Goal: Obtain resource: Download file/media

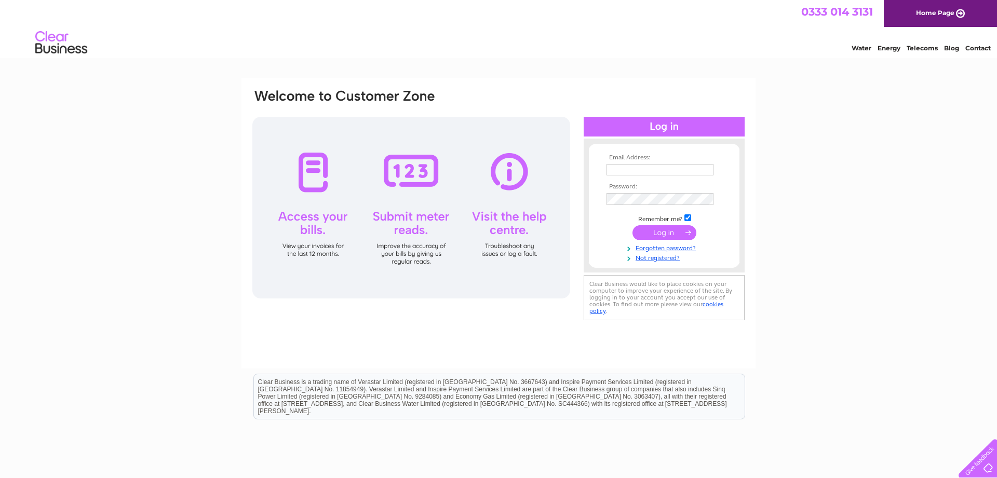
type input "shop@flowersofguiseley.com"
click at [662, 235] on input "submit" at bounding box center [664, 233] width 64 height 15
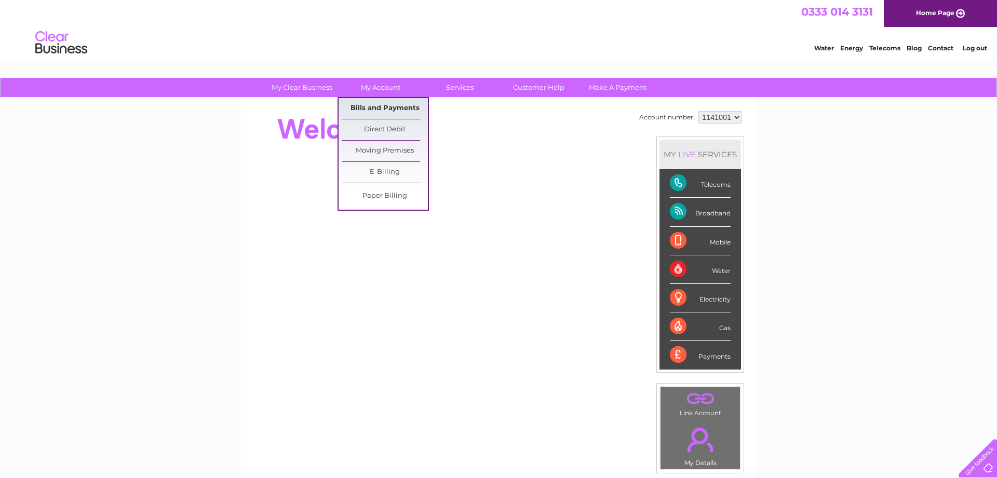
click at [381, 106] on link "Bills and Payments" at bounding box center [385, 108] width 86 height 21
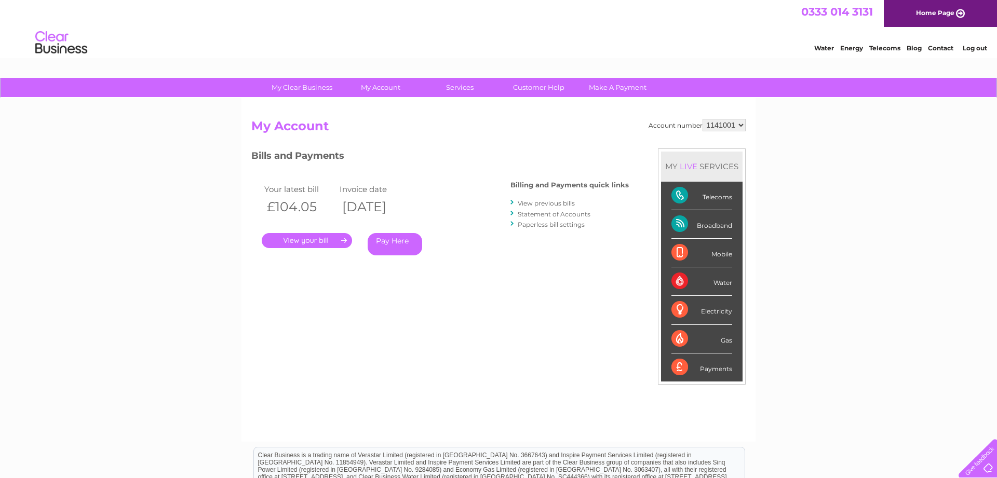
click at [702, 119] on select "1141001" at bounding box center [723, 125] width 43 height 12
drag, startPoint x: 736, startPoint y: 127, endPoint x: 518, endPoint y: 153, distance: 219.1
click at [518, 153] on h3 "Bills and Payments" at bounding box center [439, 157] width 377 height 18
click at [553, 202] on link "View previous bills" at bounding box center [546, 203] width 57 height 8
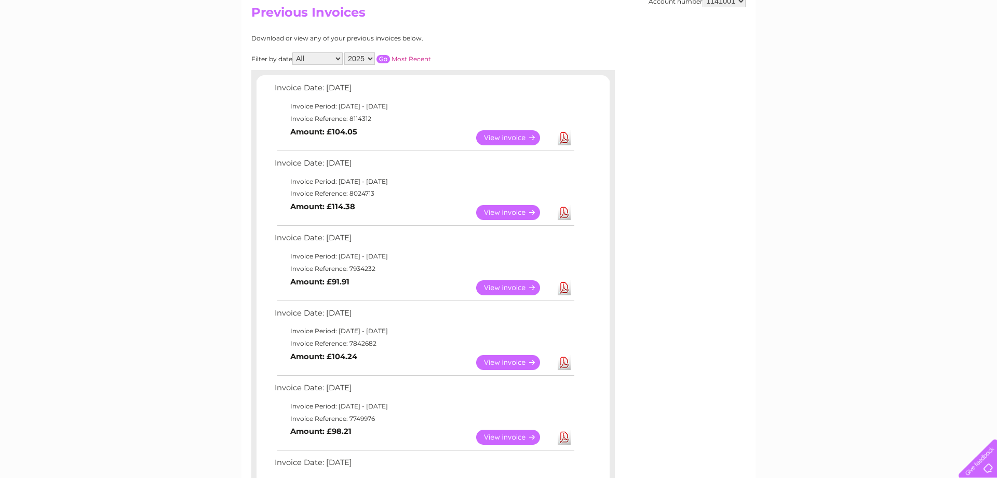
scroll to position [141, 0]
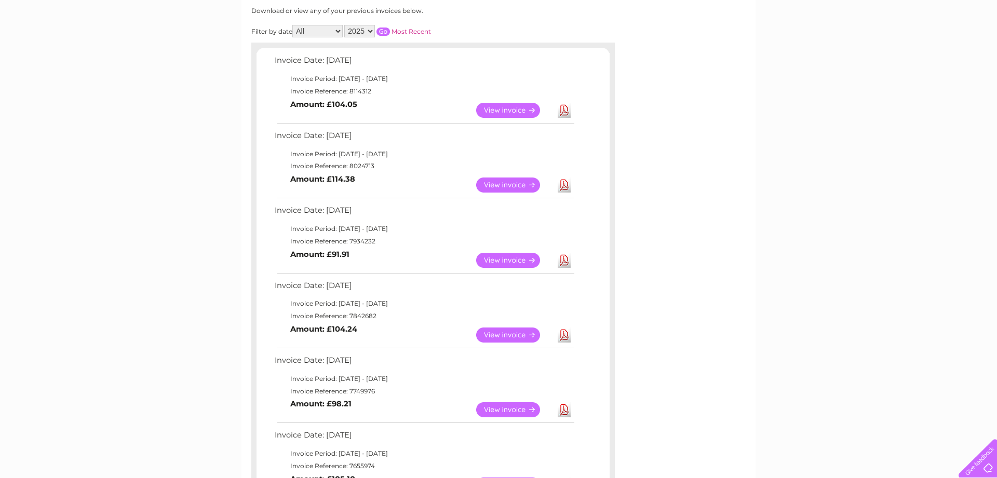
click at [517, 256] on link "View" at bounding box center [514, 260] width 76 height 15
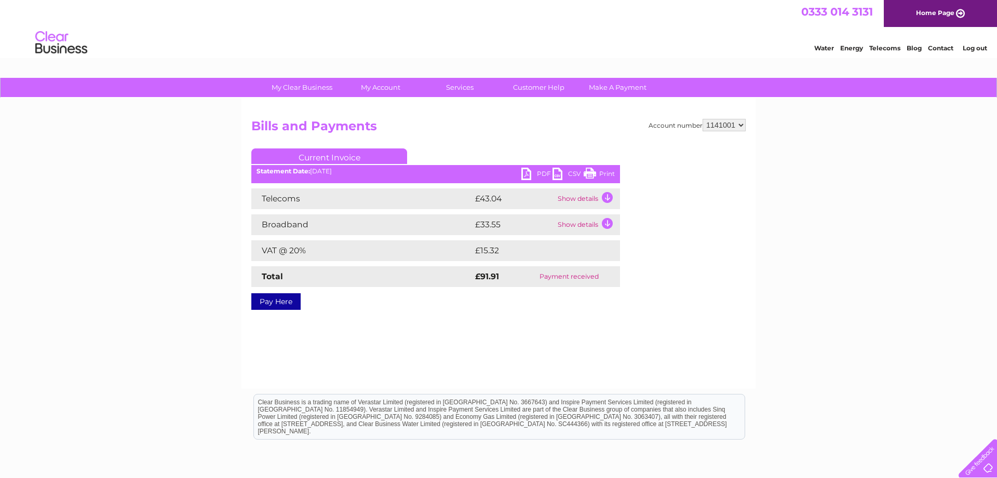
click at [557, 174] on link "CSV" at bounding box center [567, 175] width 31 height 15
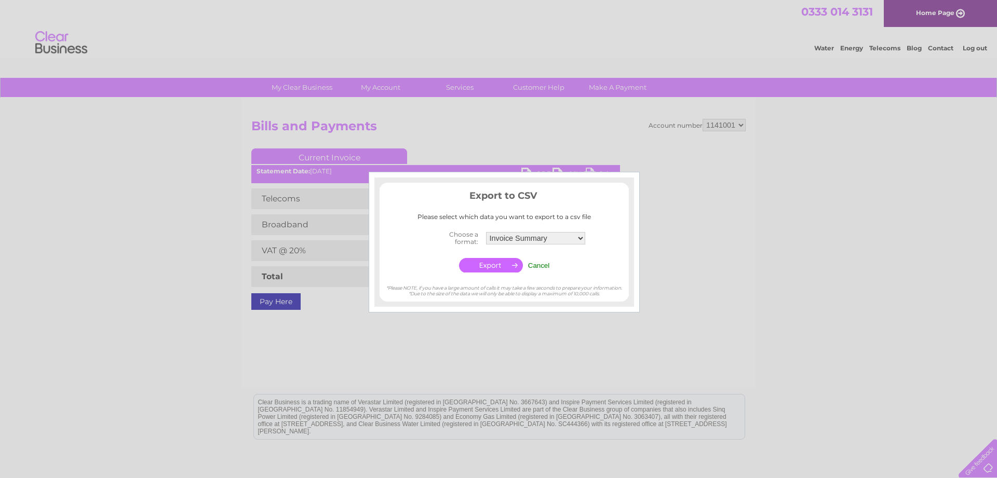
click at [500, 265] on input "button" at bounding box center [491, 265] width 64 height 15
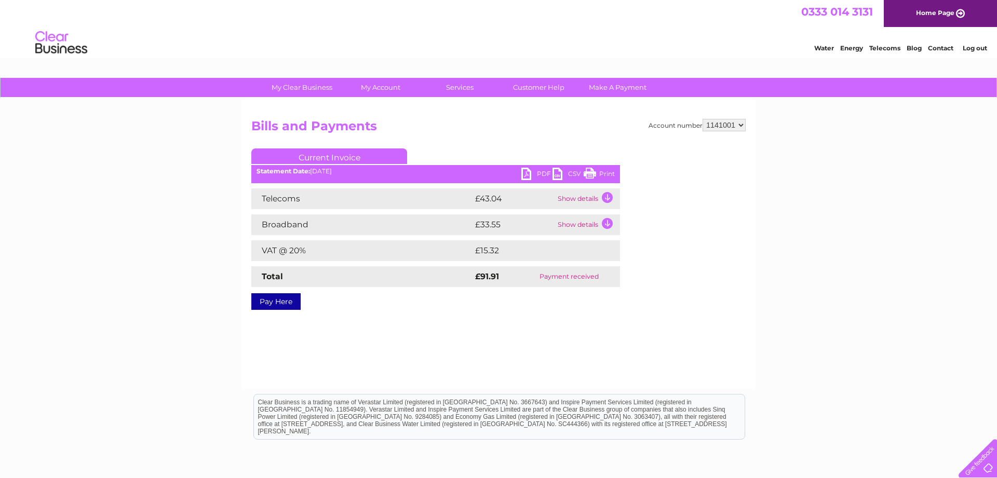
click at [838, 246] on div "My Clear Business Login Details My Details My Preferences Link Account My Accou…" at bounding box center [498, 322] width 997 height 489
click at [527, 172] on link "PDF" at bounding box center [536, 175] width 31 height 15
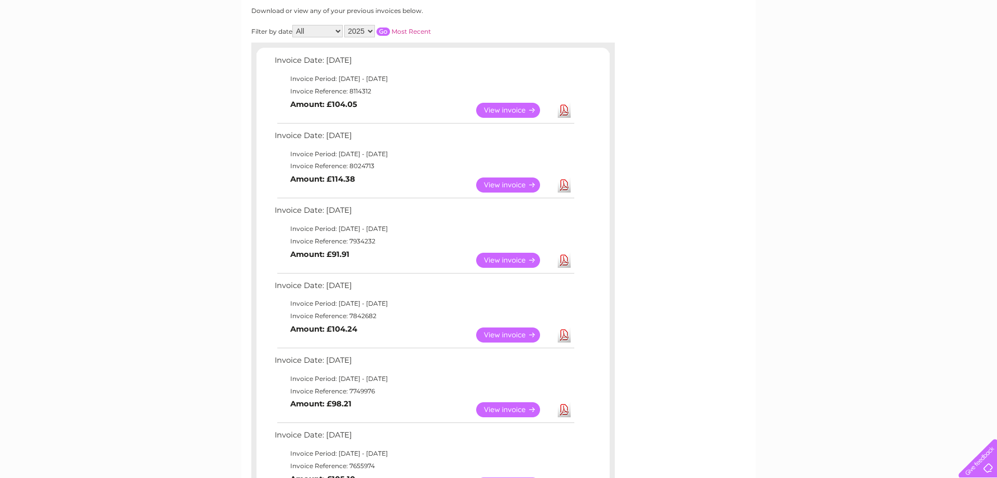
click at [504, 183] on link "View" at bounding box center [514, 185] width 76 height 15
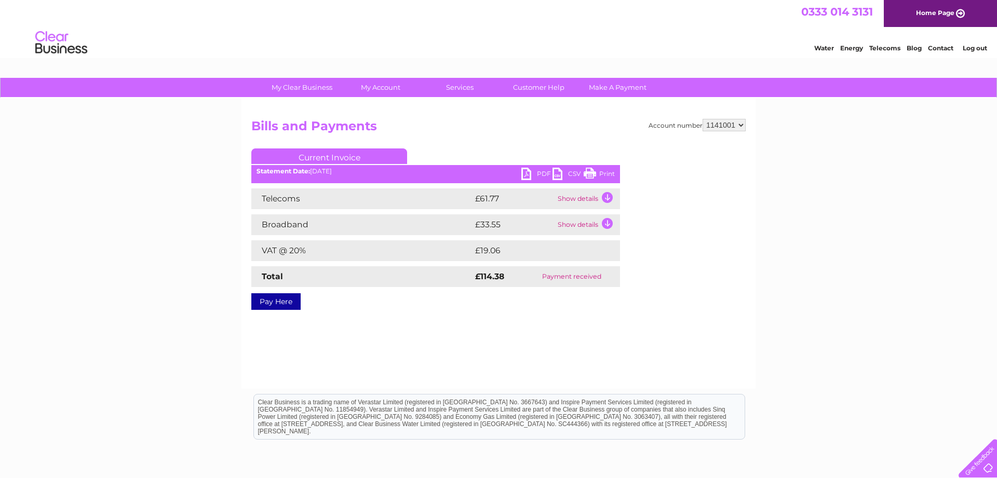
click at [529, 172] on link "PDF" at bounding box center [536, 175] width 31 height 15
